Goal: Navigation & Orientation: Find specific page/section

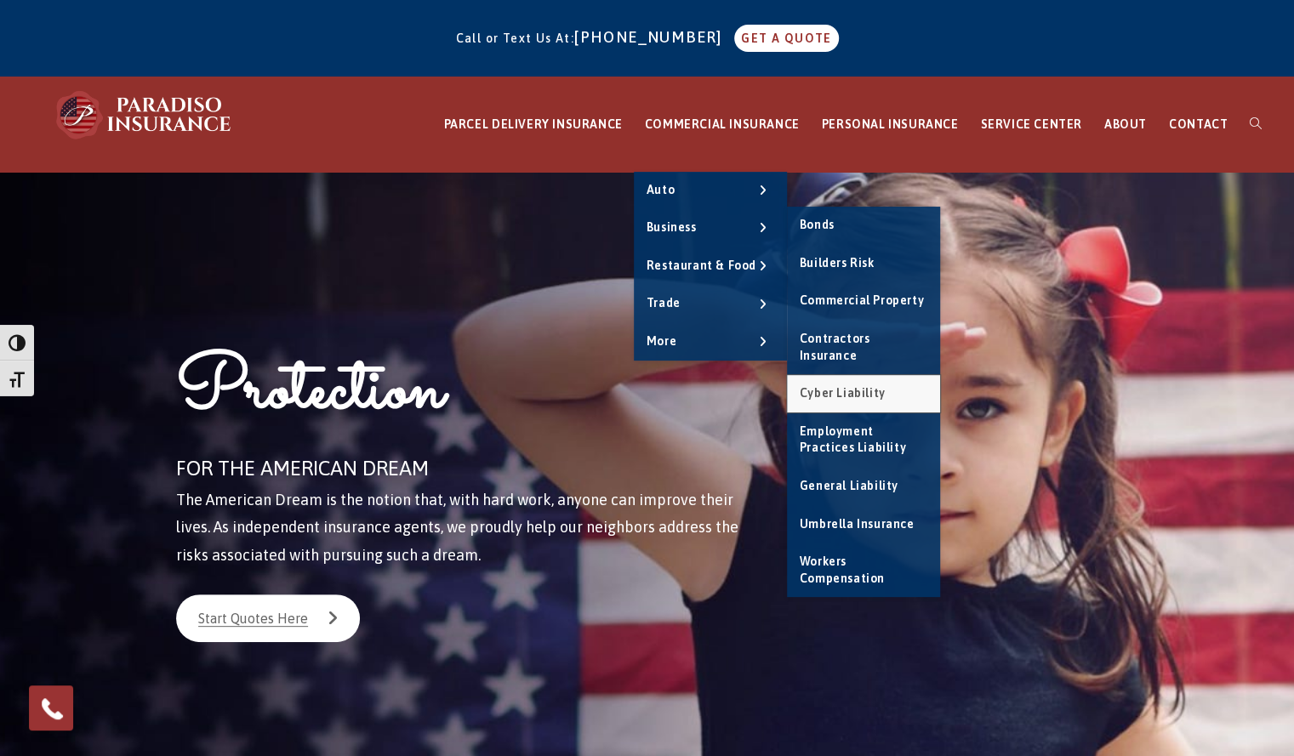
click at [855, 386] on span "Cyber Liability" at bounding box center [843, 393] width 86 height 14
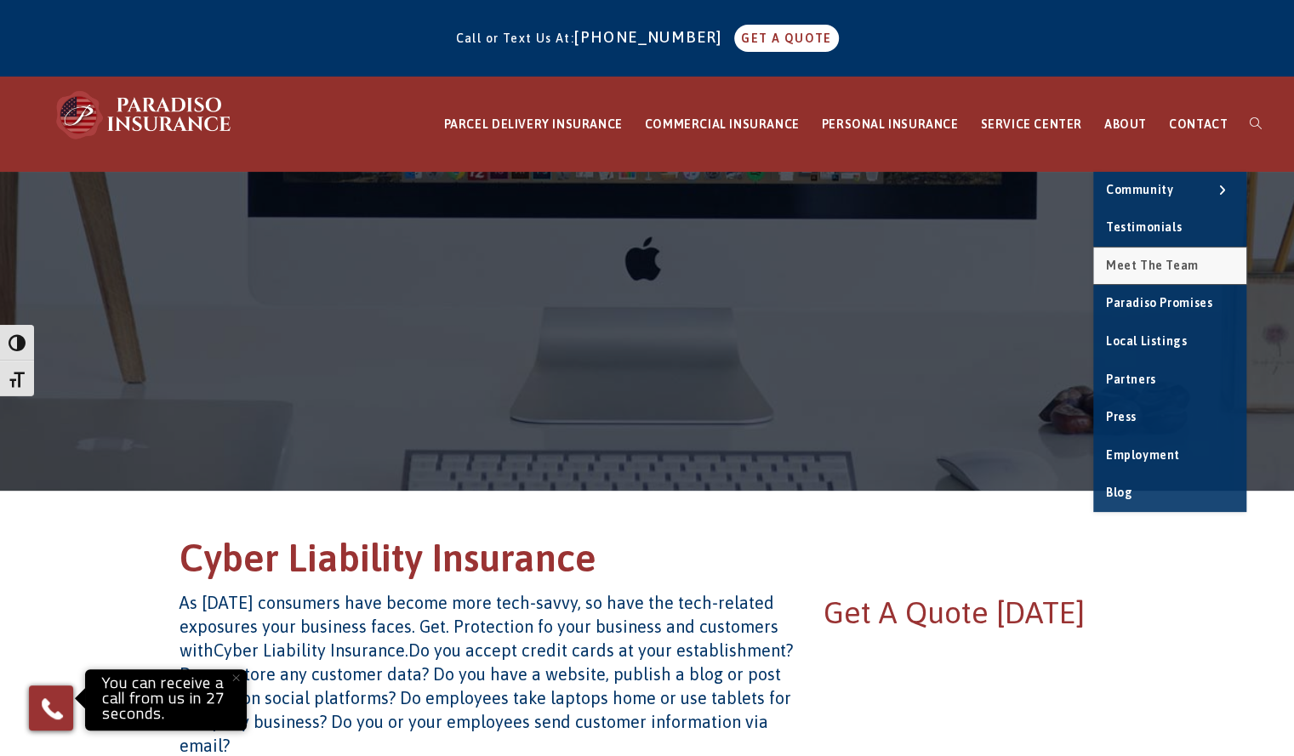
click at [1158, 270] on span "Meet the Team" at bounding box center [1152, 266] width 93 height 14
click at [1157, 271] on span "Meet the Team" at bounding box center [1152, 266] width 93 height 14
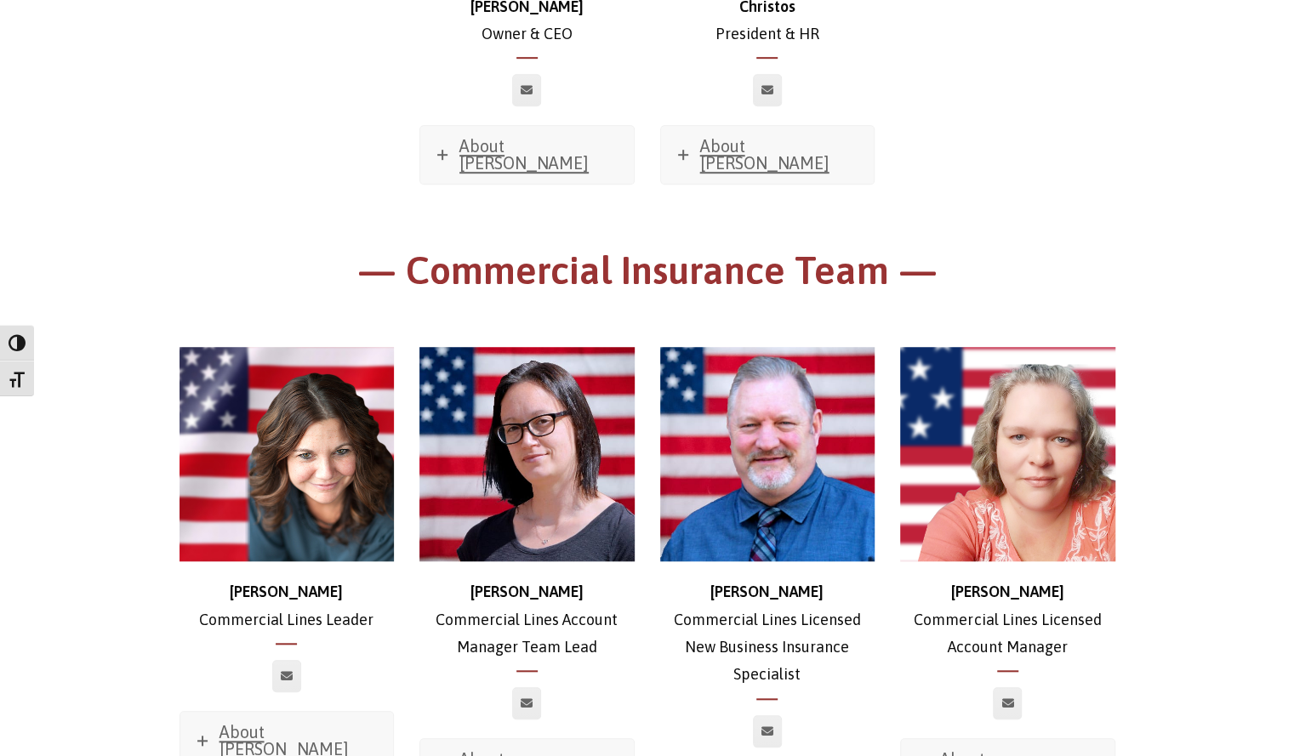
scroll to position [766, 0]
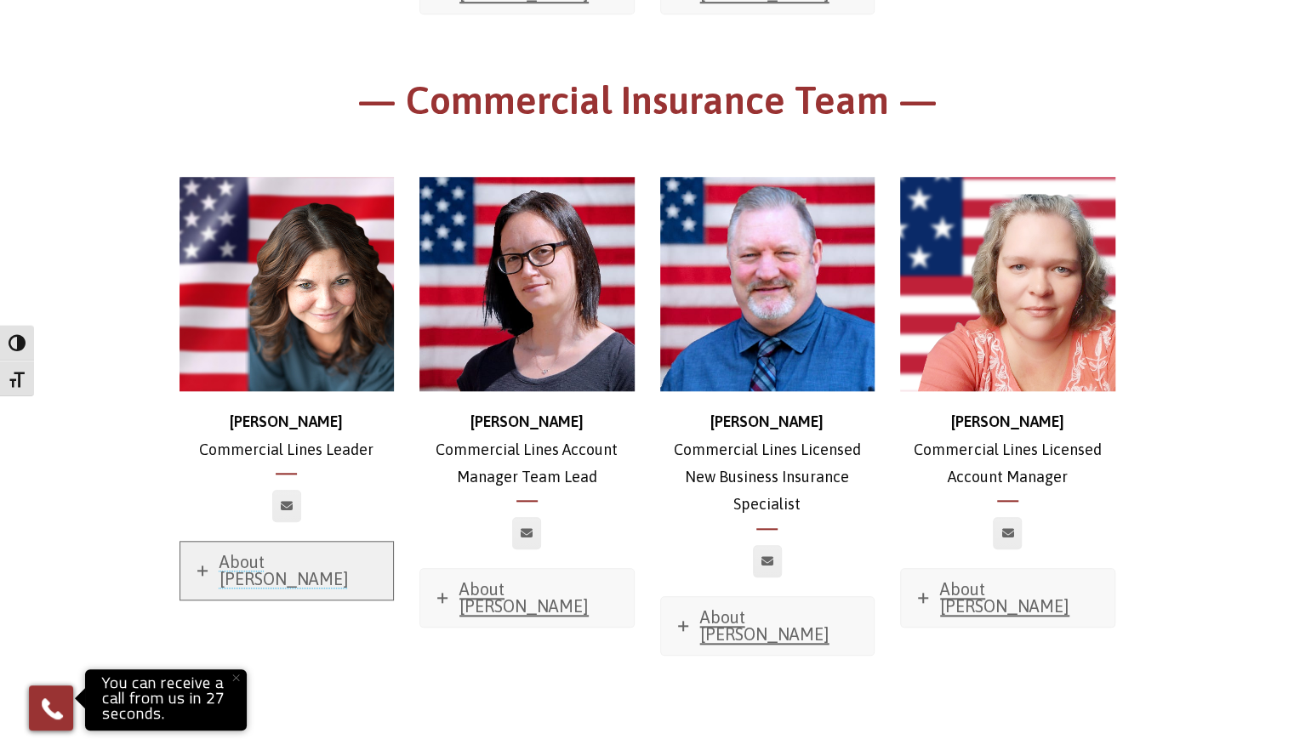
click at [253, 552] on span "About Stephanie" at bounding box center [283, 570] width 129 height 37
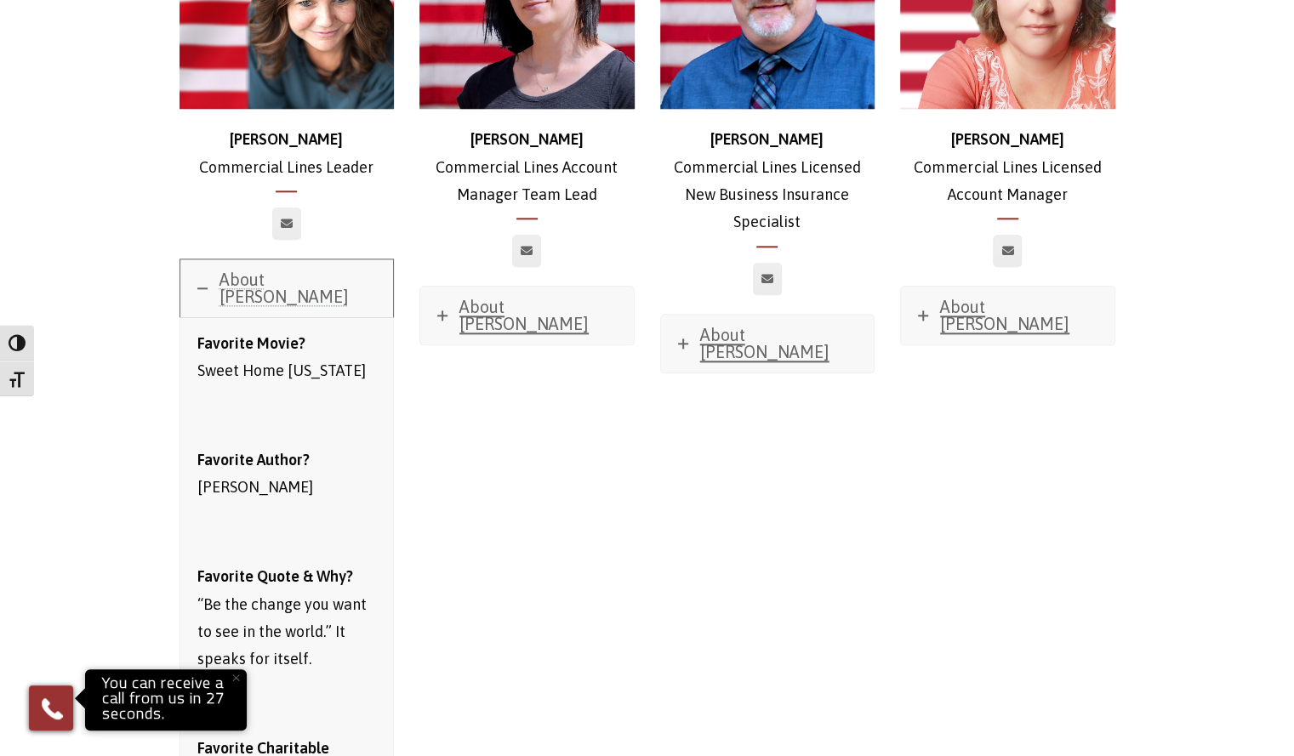
scroll to position [1106, 0]
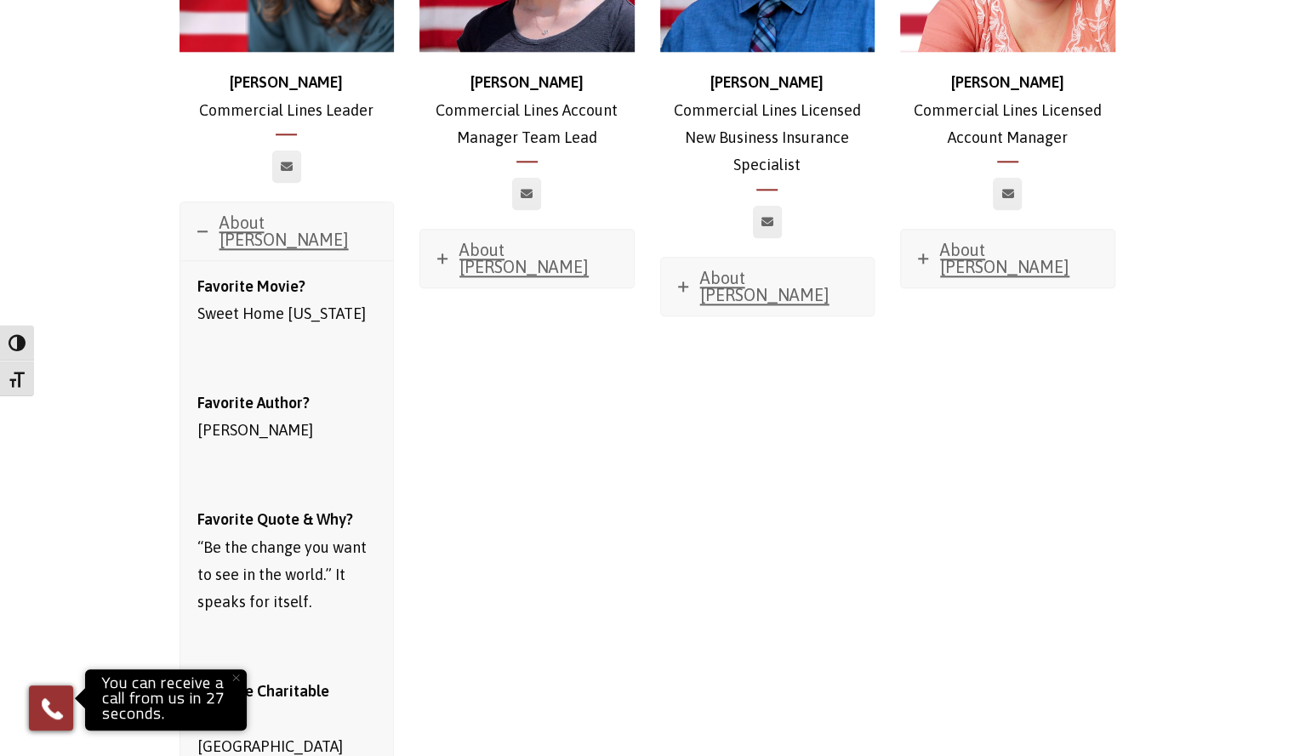
click at [646, 492] on div "Stephanie Commercial Lines Leader About Stephanie Favorite Movie? Sweet Home Al…" at bounding box center [647, 445] width 961 height 1300
click at [341, 213] on span "About Stephanie" at bounding box center [283, 231] width 129 height 37
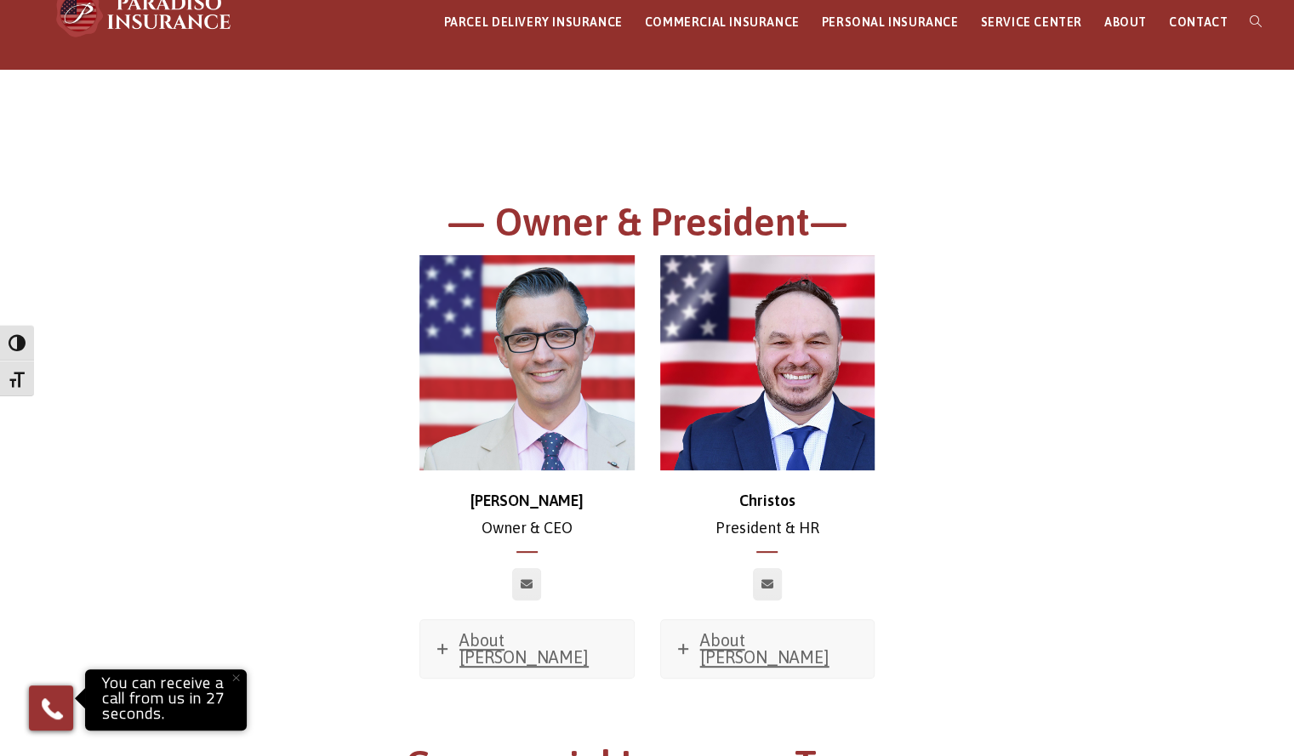
scroll to position [0, 0]
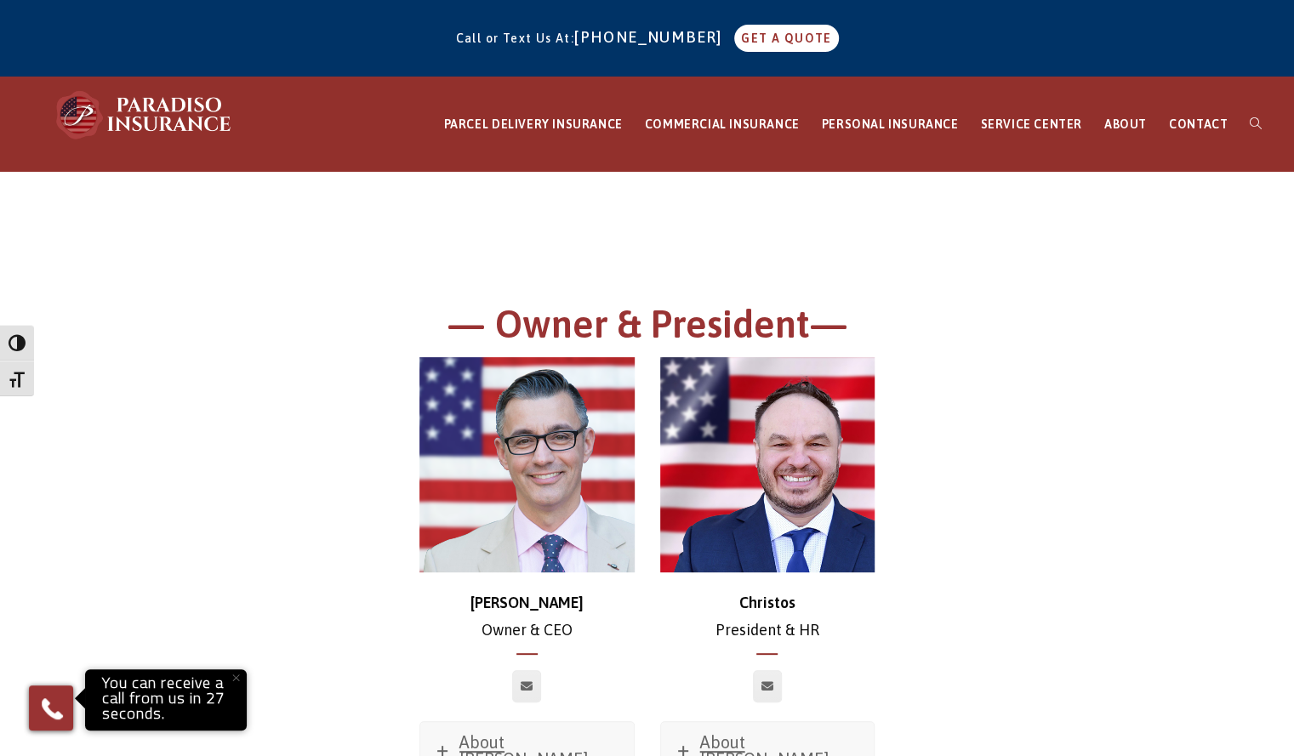
drag, startPoint x: 403, startPoint y: 513, endPoint x: 284, endPoint y: 453, distance: 133.1
click at [276, 450] on div "Chris Owner & CEO About Chris Favorite Movie? Sweet Home Alabama Favorite Music…" at bounding box center [647, 599] width 961 height 485
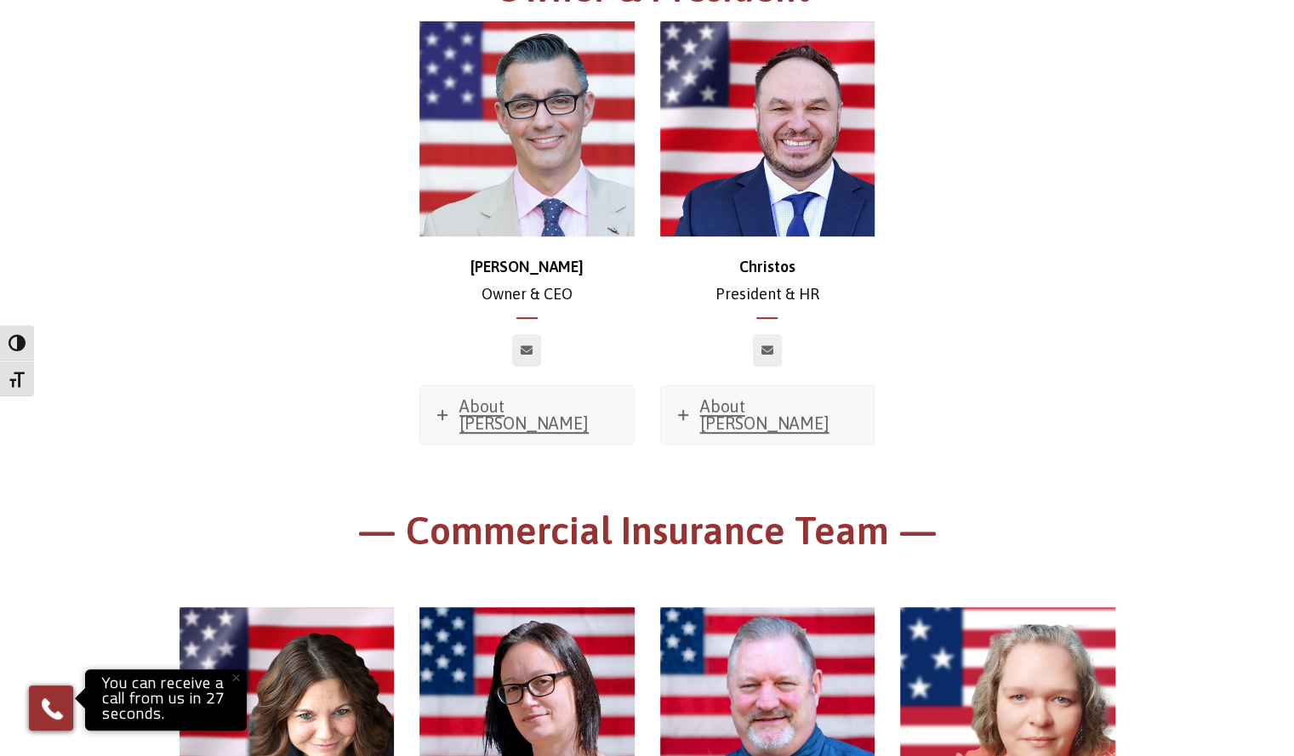
scroll to position [255, 0]
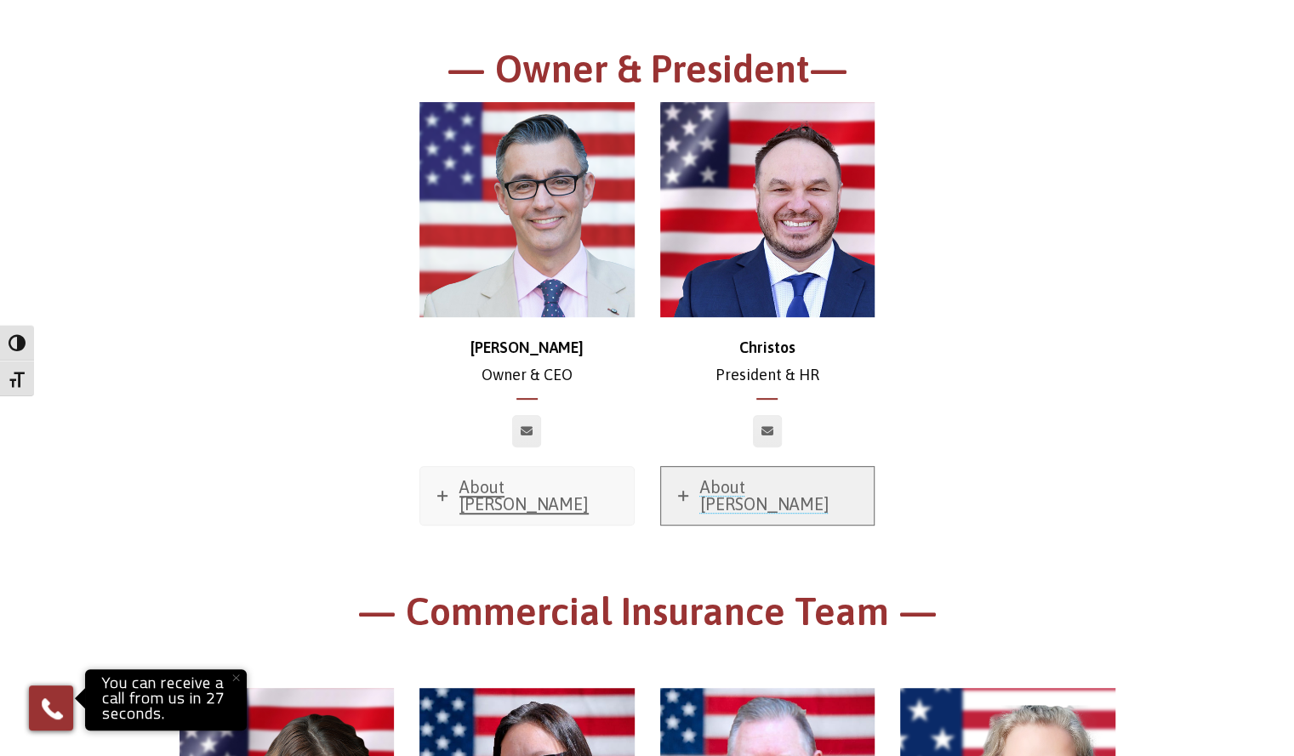
click at [755, 479] on span "About Christos" at bounding box center [764, 495] width 129 height 37
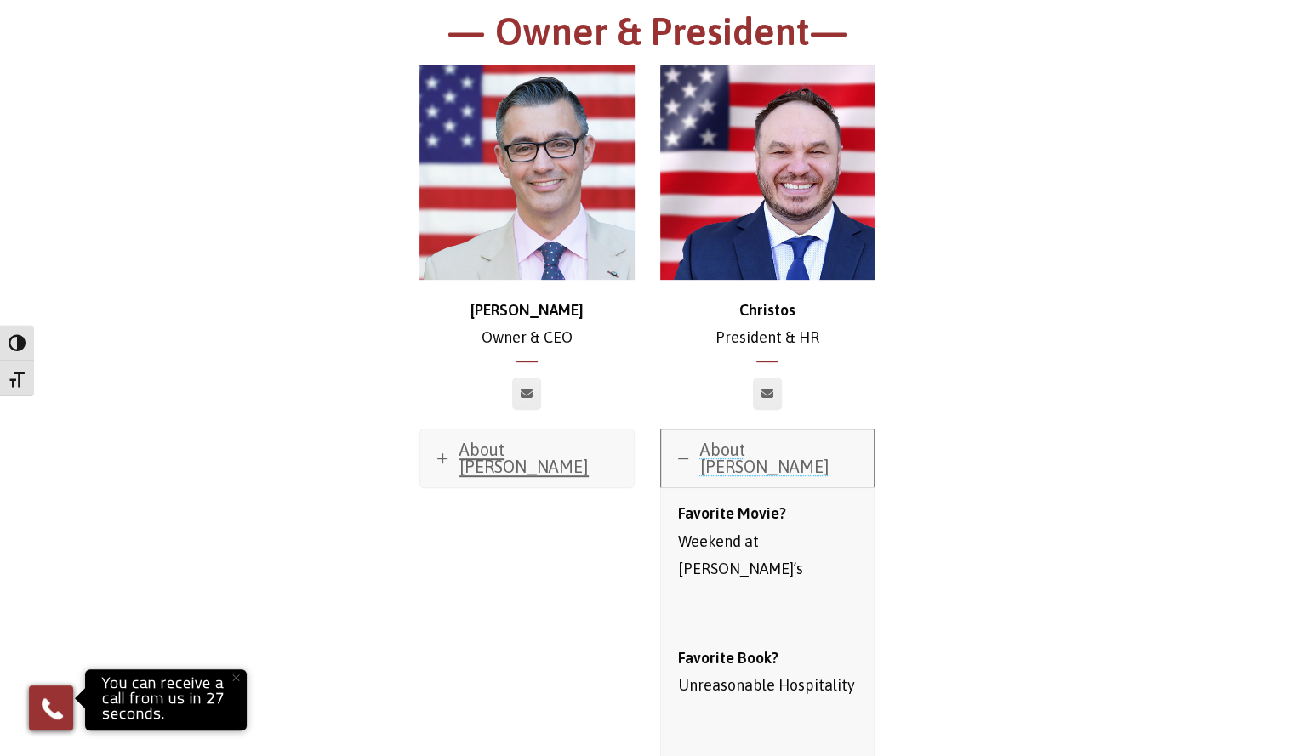
scroll to position [170, 0]
